Goal: Browse casually

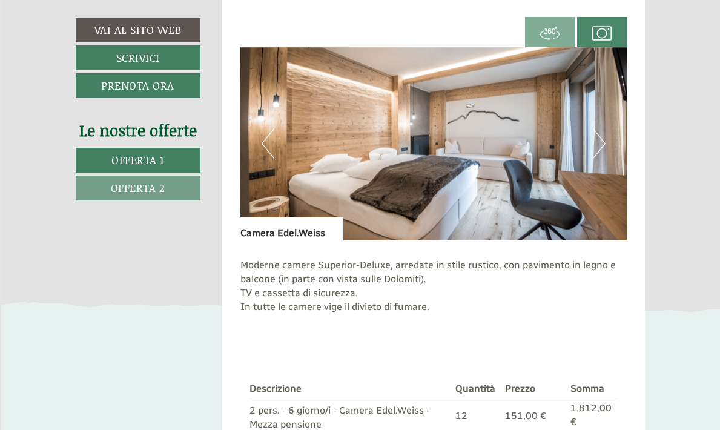
scroll to position [1591, 0]
click at [600, 159] on button "Next" at bounding box center [599, 144] width 13 height 30
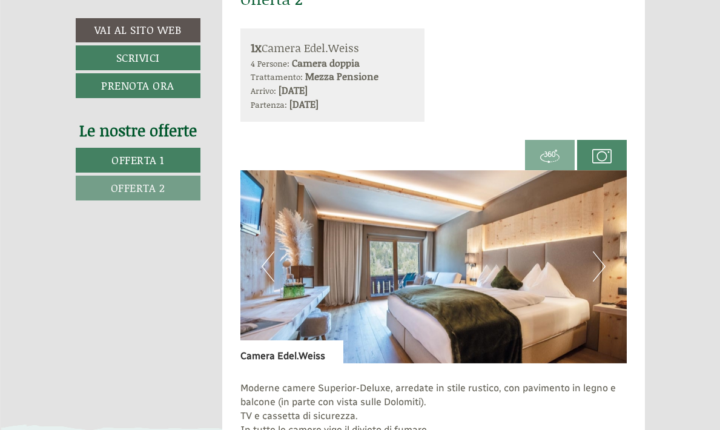
scroll to position [1495, 0]
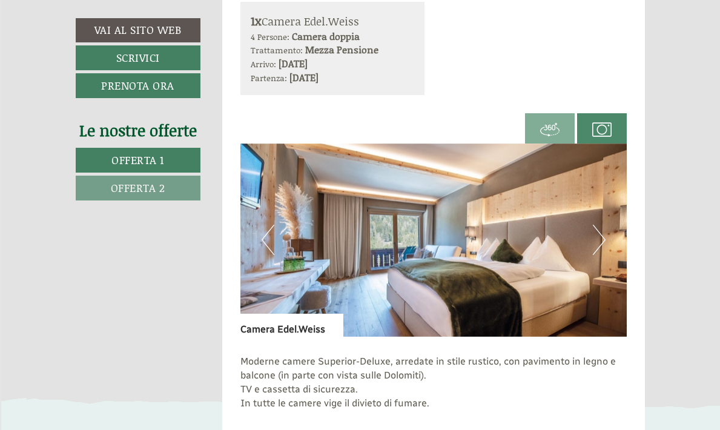
click at [272, 254] on button "Previous" at bounding box center [268, 240] width 13 height 30
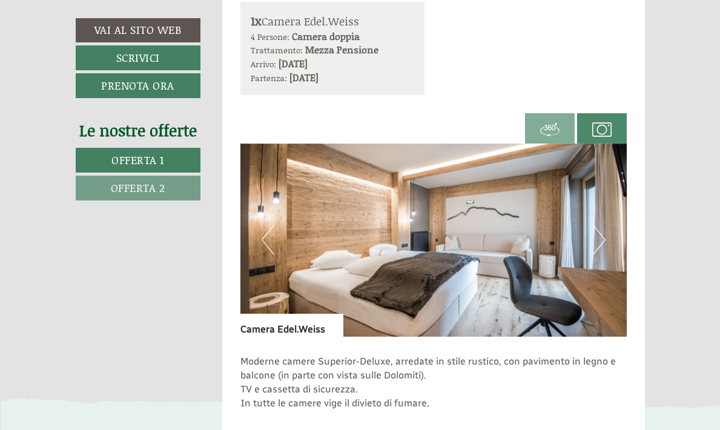
click at [599, 255] on button "Next" at bounding box center [599, 240] width 13 height 30
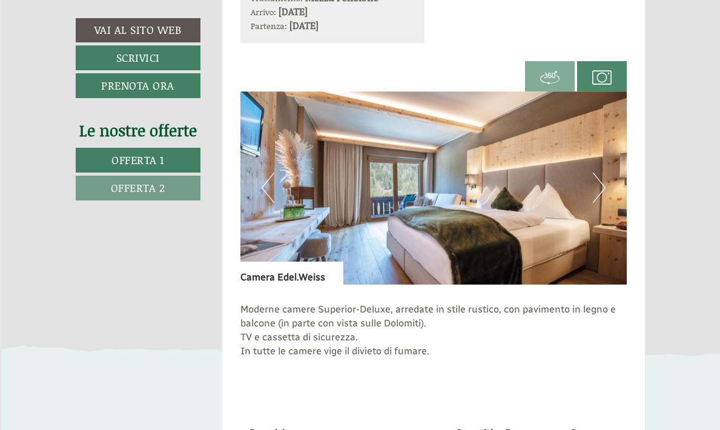
scroll to position [1554, 0]
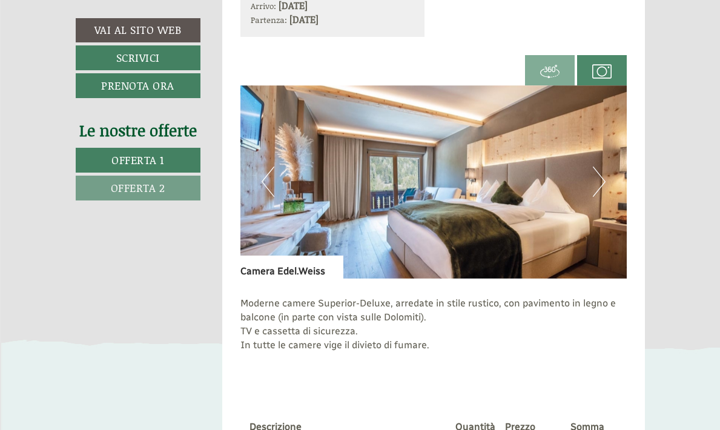
click at [600, 197] on button "Next" at bounding box center [599, 181] width 13 height 30
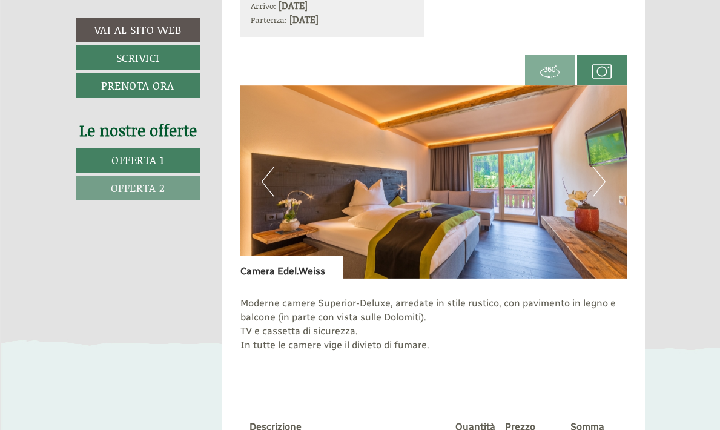
click at [600, 197] on button "Next" at bounding box center [599, 181] width 13 height 30
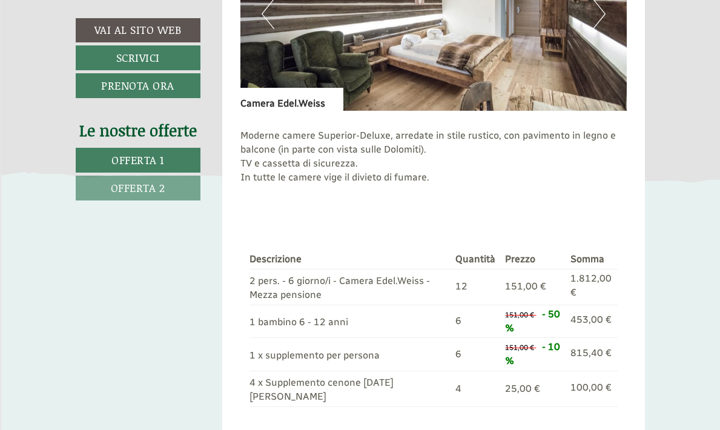
scroll to position [1620, 0]
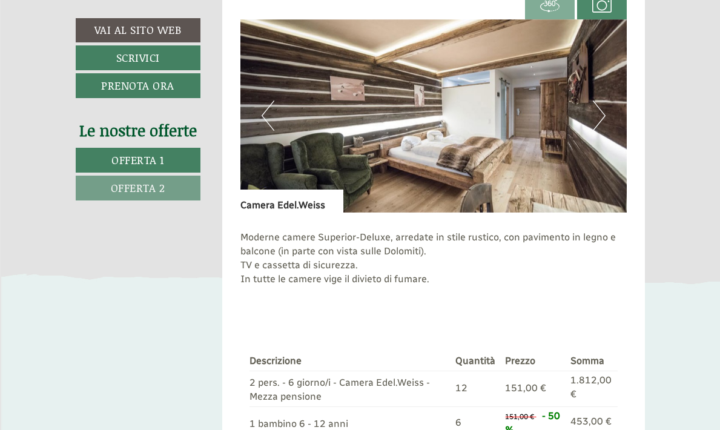
click at [598, 130] on button "Next" at bounding box center [599, 116] width 13 height 30
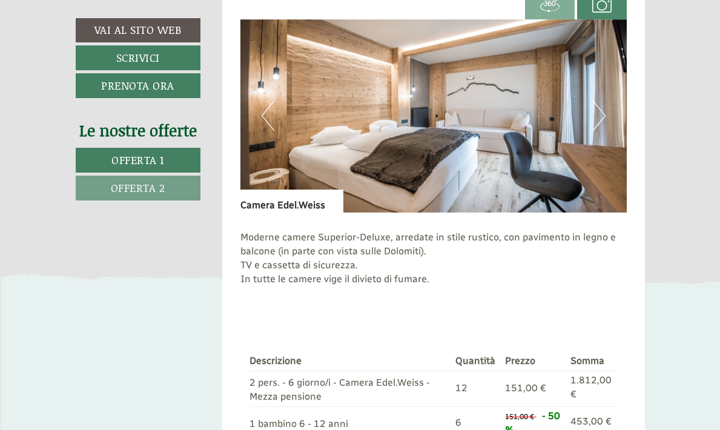
click at [598, 130] on button "Next" at bounding box center [599, 116] width 13 height 30
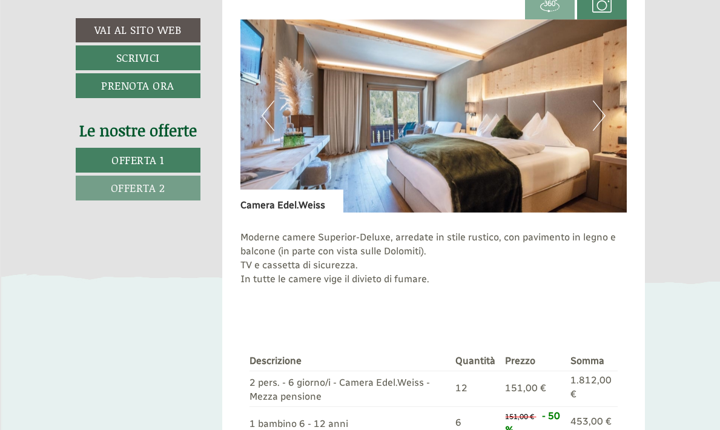
click at [598, 130] on button "Next" at bounding box center [599, 116] width 13 height 30
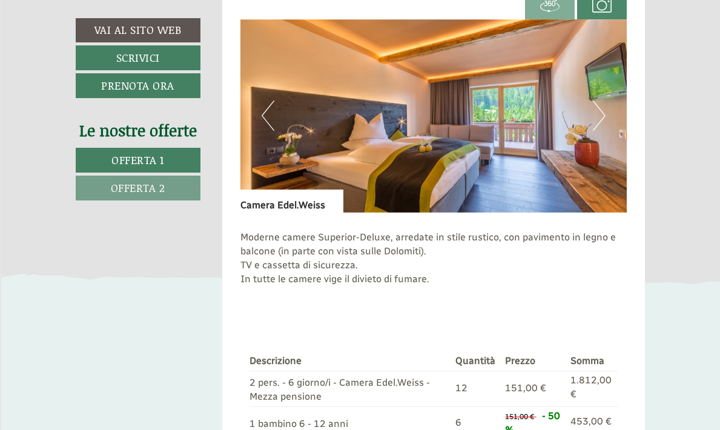
click at [267, 131] on button "Previous" at bounding box center [268, 116] width 13 height 30
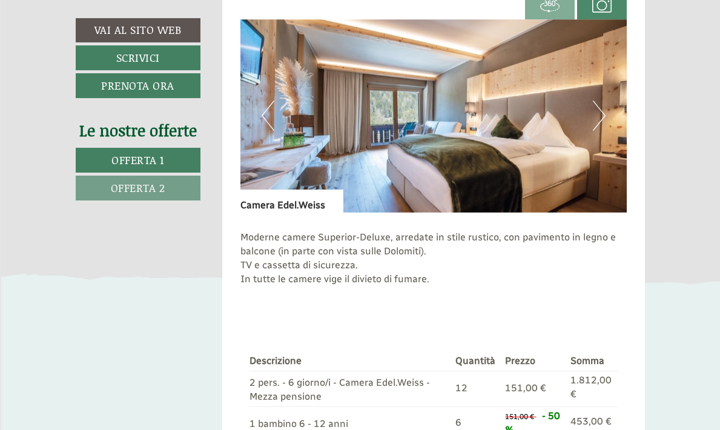
click at [599, 131] on button "Next" at bounding box center [599, 116] width 13 height 30
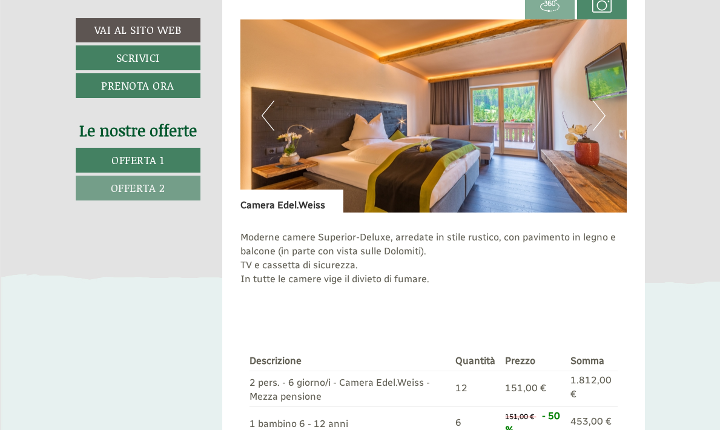
click at [599, 131] on button "Next" at bounding box center [599, 116] width 13 height 30
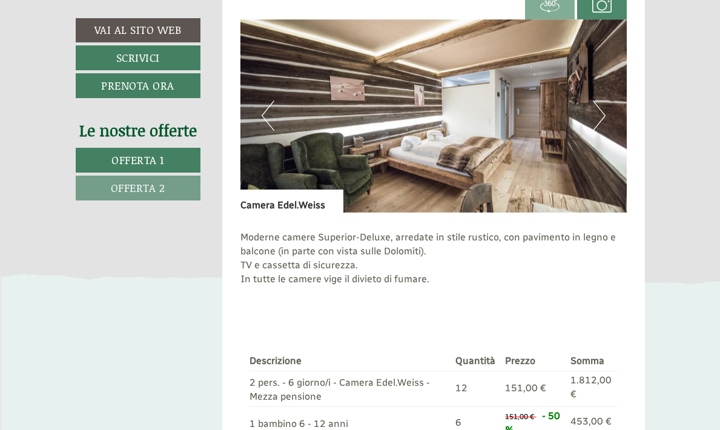
click at [599, 131] on button "Next" at bounding box center [599, 116] width 13 height 30
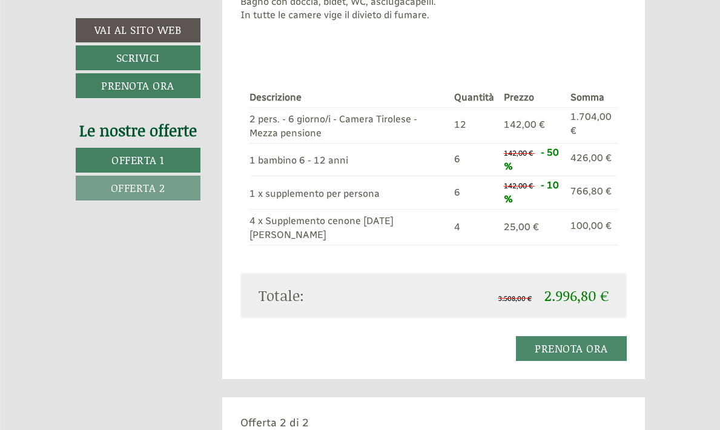
scroll to position [1007, 0]
